Goal: Transaction & Acquisition: Purchase product/service

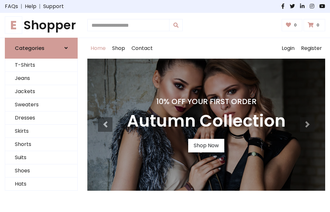
click at [165, 106] on h4 "10% Off Your First Order" at bounding box center [206, 101] width 159 height 9
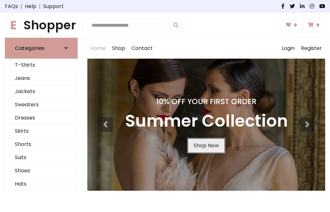
click at [206, 145] on link "Shop Now" at bounding box center [206, 146] width 36 height 14
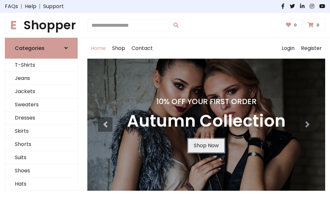
click at [206, 145] on link "Shop Now" at bounding box center [206, 146] width 36 height 14
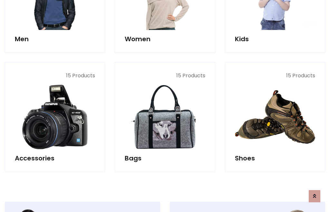
scroll to position [643, 0]
